Goal: Transaction & Acquisition: Obtain resource

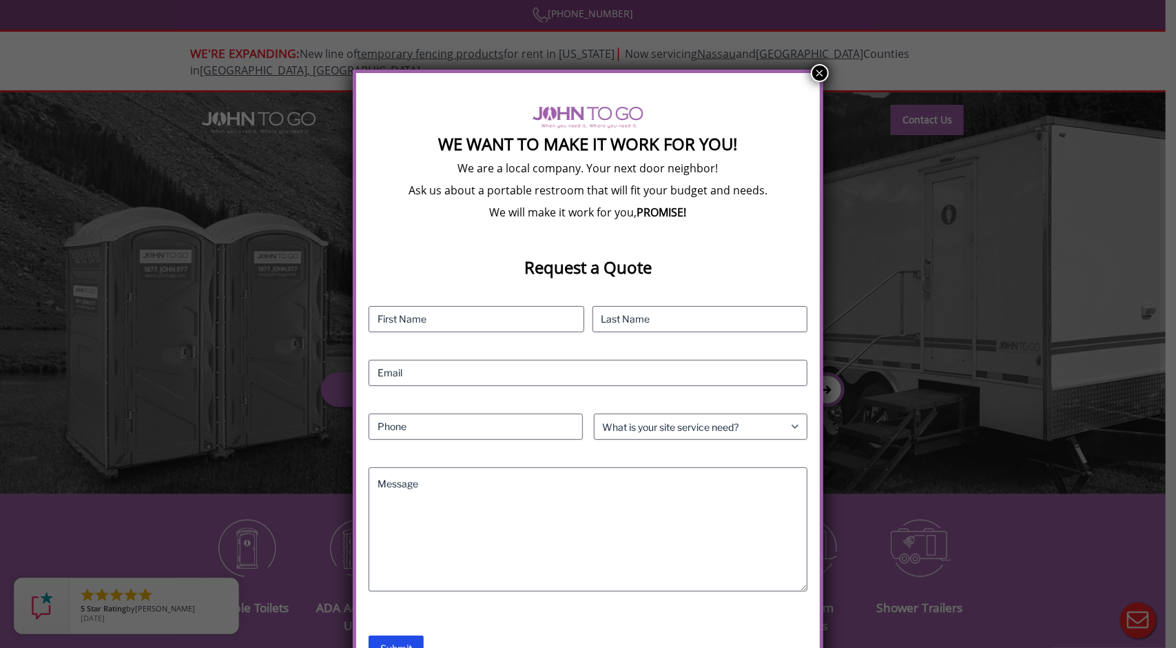
click at [817, 70] on button "×" at bounding box center [820, 73] width 18 height 18
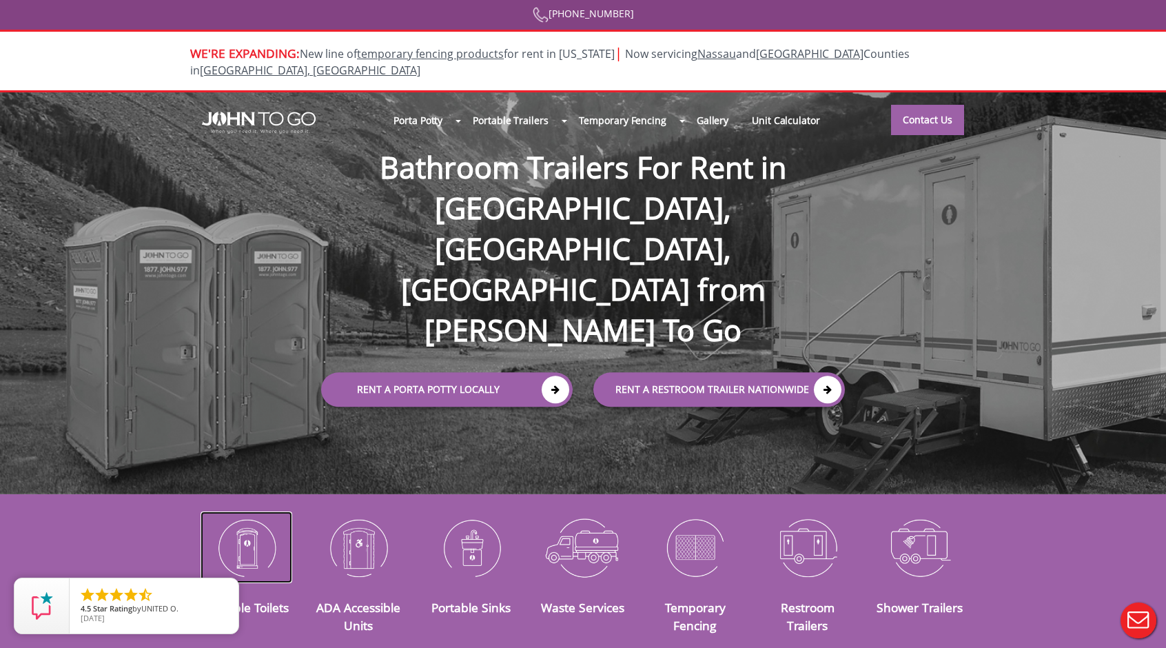
click at [251, 535] on img at bounding box center [247, 547] width 92 height 72
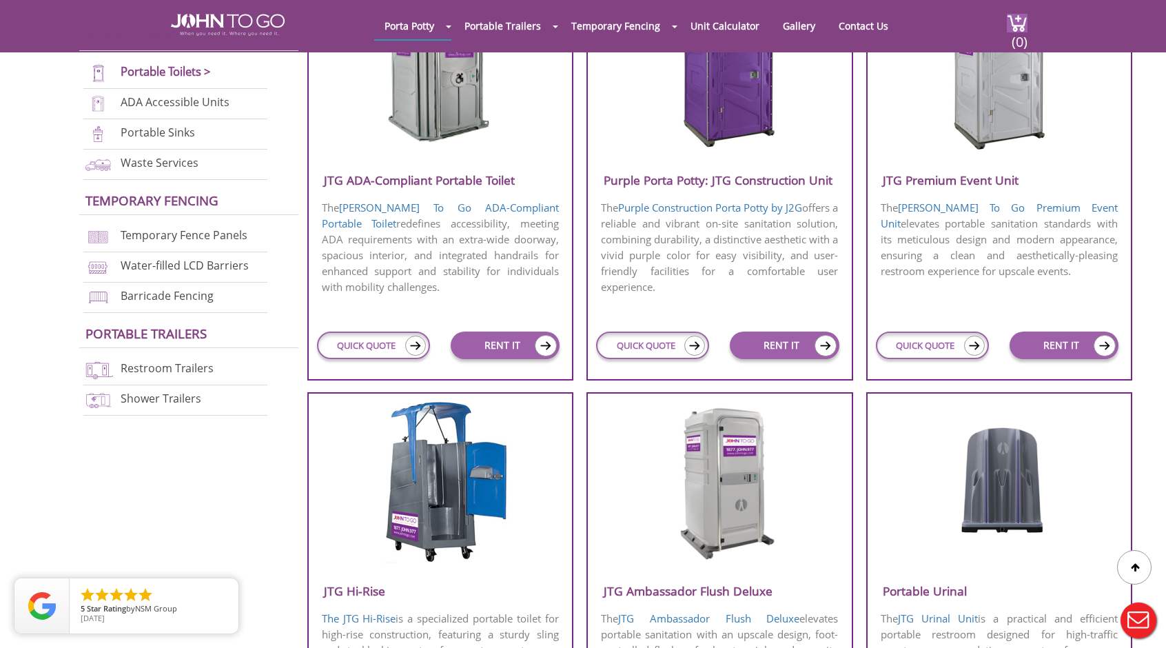
scroll to position [670, 0]
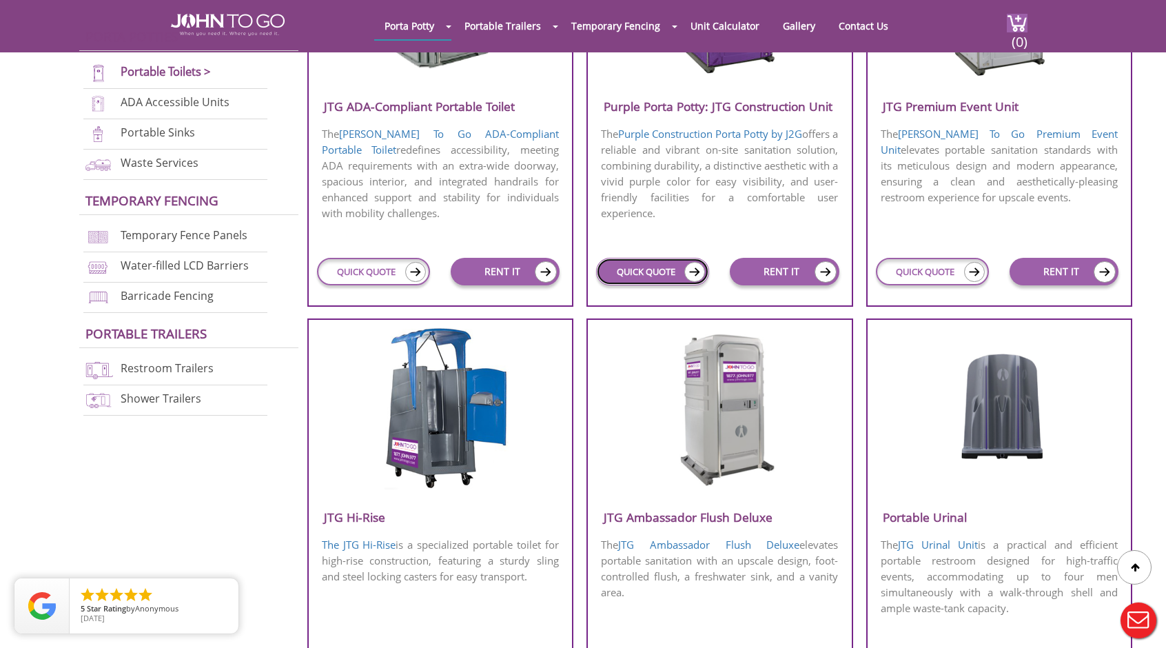
click at [674, 264] on link "QUICK QUOTE" at bounding box center [652, 272] width 113 height 28
click at [691, 267] on img at bounding box center [694, 272] width 21 height 20
